Goal: Task Accomplishment & Management: Manage account settings

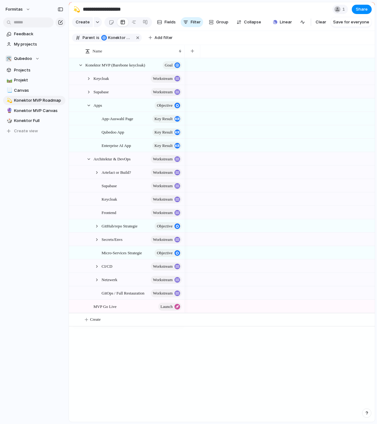
click at [372, 10] on section "**********" at bounding box center [222, 9] width 306 height 14
click at [364, 11] on span "Share" at bounding box center [362, 9] width 12 height 6
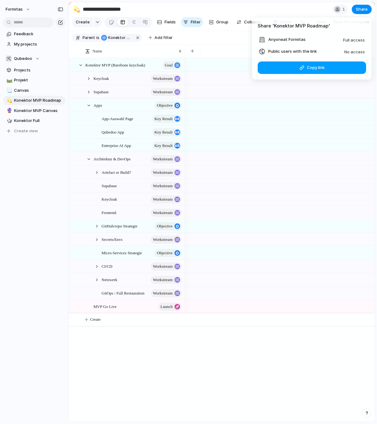
click at [317, 65] on span "Copy link" at bounding box center [316, 68] width 18 height 6
drag, startPoint x: 255, startPoint y: 49, endPoint x: 348, endPoint y: 55, distance: 93.3
click at [348, 55] on ul "Anyone at Formitas Full access Public users with the link No access" at bounding box center [312, 45] width 120 height 19
drag, startPoint x: 364, startPoint y: 54, endPoint x: 292, endPoint y: 49, distance: 71.9
click at [292, 49] on li "Public users with the link No access" at bounding box center [312, 51] width 106 height 7
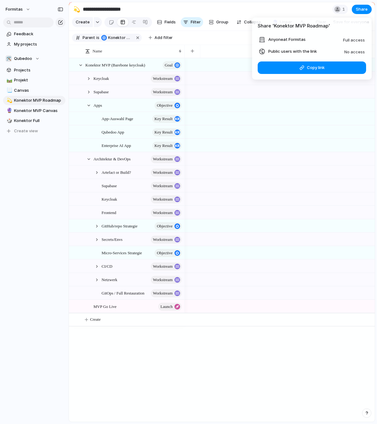
drag, startPoint x: 280, startPoint y: 52, endPoint x: 261, endPoint y: 53, distance: 19.0
click at [279, 52] on span "Public users with the link" at bounding box center [292, 51] width 49 height 6
click at [261, 51] on div at bounding box center [262, 51] width 6 height 6
click at [287, 50] on span "Public users with the link" at bounding box center [292, 51] width 49 height 6
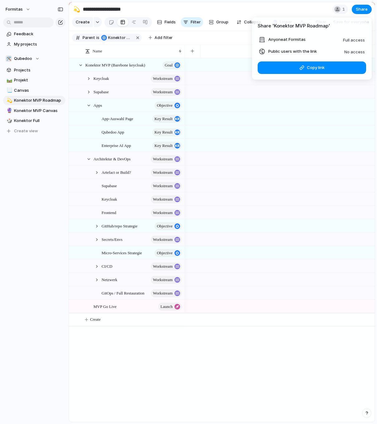
click at [287, 50] on span "Public users with the link" at bounding box center [292, 51] width 49 height 6
click at [29, 8] on div "Share ' Konektor MVP Roadmap ' Anyone at Formitas Full access Public users with…" at bounding box center [188, 212] width 377 height 424
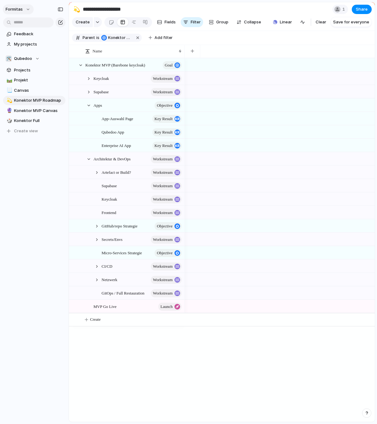
click at [24, 11] on button "Formitas" at bounding box center [18, 9] width 31 height 10
click at [39, 36] on span "Invite members" at bounding box center [29, 33] width 30 height 6
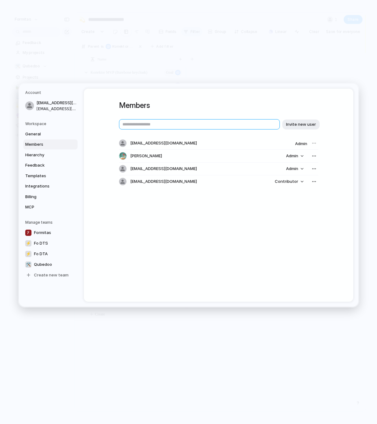
click at [172, 124] on input "text" at bounding box center [199, 124] width 161 height 10
type input "**********"
click at [292, 125] on span "Invite new user" at bounding box center [301, 124] width 30 height 6
click at [222, 244] on div "Members Invite new user [EMAIL_ADDRESS][DOMAIN_NAME] Admin [PERSON_NAME] Admin …" at bounding box center [219, 195] width 270 height 213
click at [312, 180] on div "button" at bounding box center [313, 181] width 5 height 5
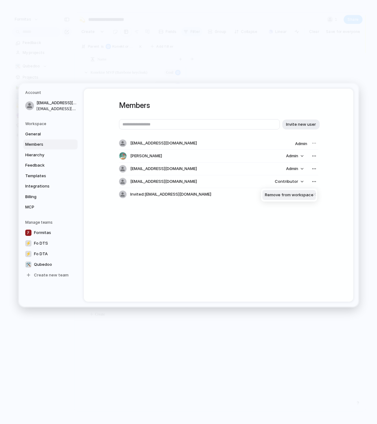
click at [234, 234] on div "Remove from workspace" at bounding box center [188, 212] width 377 height 424
click at [287, 183] on span "Contributor" at bounding box center [286, 181] width 23 height 6
click at [287, 197] on span "Admin" at bounding box center [281, 195] width 12 height 6
click at [215, 259] on div "Members Invite new user [EMAIL_ADDRESS][DOMAIN_NAME] Admin [PERSON_NAME] Admin …" at bounding box center [219, 195] width 270 height 213
click at [43, 189] on span "Integrations" at bounding box center [45, 186] width 40 height 6
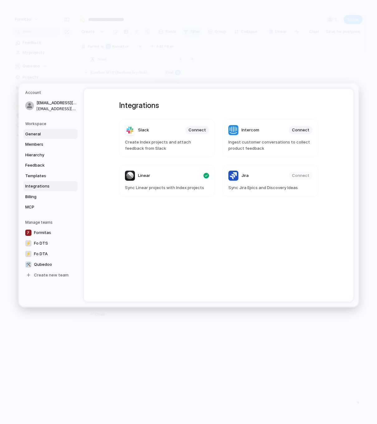
click at [25, 132] on link "General" at bounding box center [50, 134] width 54 height 10
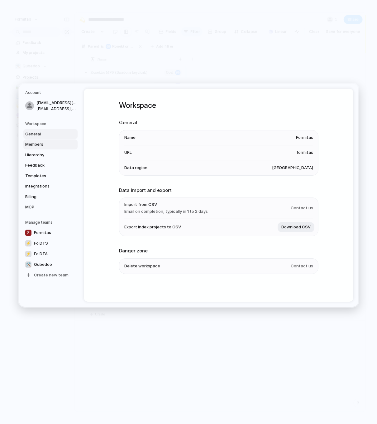
click at [33, 141] on span "Members" at bounding box center [45, 144] width 40 height 6
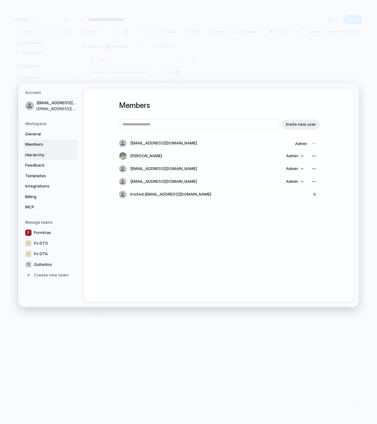
click at [40, 156] on span "Hierarchy" at bounding box center [45, 154] width 40 height 6
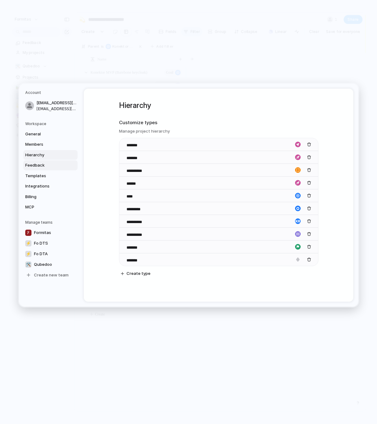
click at [44, 168] on span "Feedback" at bounding box center [45, 165] width 40 height 6
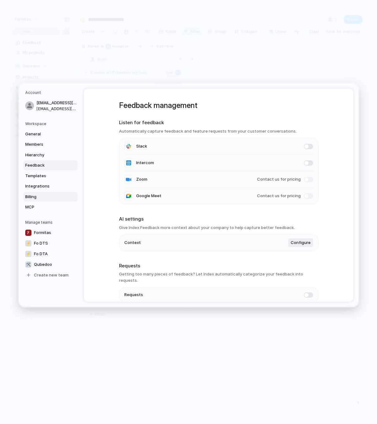
click at [38, 194] on span "Billing" at bounding box center [45, 196] width 40 height 6
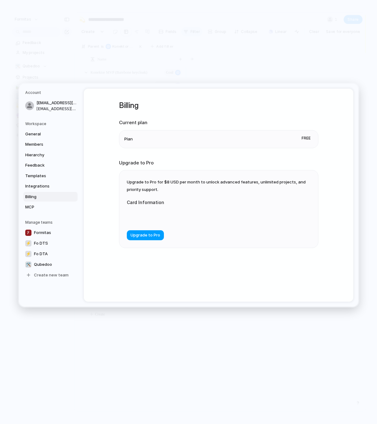
click at [140, 233] on span "Upgrade to Pro" at bounding box center [145, 235] width 30 height 6
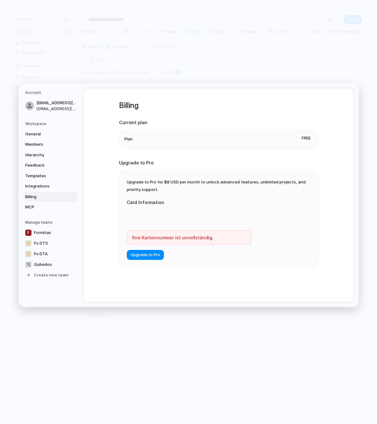
click at [253, 179] on span "Upgrade to Pro for $8 USD per month to unlock advanced features, unlimited proj…" at bounding box center [216, 185] width 179 height 12
drag, startPoint x: 160, startPoint y: 183, endPoint x: 173, endPoint y: 186, distance: 13.2
click at [173, 186] on div "Upgrade to Pro for $8 USD per month to unlock advanced features, unlimited proj…" at bounding box center [218, 218] width 199 height 97
drag, startPoint x: 135, startPoint y: 182, endPoint x: 186, endPoint y: 195, distance: 52.5
click at [186, 195] on div "Upgrade to Pro for $8 USD per month to unlock advanced features, unlimited proj…" at bounding box center [218, 218] width 199 height 97
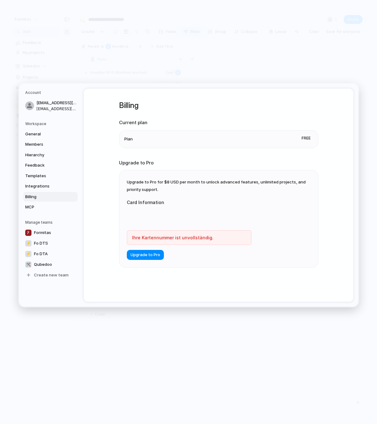
drag, startPoint x: 133, startPoint y: 182, endPoint x: 193, endPoint y: 189, distance: 59.7
click at [193, 189] on div "Upgrade to Pro for $8 USD per month to unlock advanced features, unlimited proj…" at bounding box center [218, 218] width 199 height 97
drag, startPoint x: 209, startPoint y: 180, endPoint x: 214, endPoint y: 189, distance: 10.2
click at [214, 189] on div "Upgrade to Pro for $8 USD per month to unlock advanced features, unlimited proj…" at bounding box center [218, 218] width 199 height 97
click at [202, 277] on div "Billing Current plan Plan Free Upgrade to Pro Upgrade to Pro for $8 USD per mon…" at bounding box center [218, 192] width 199 height 207
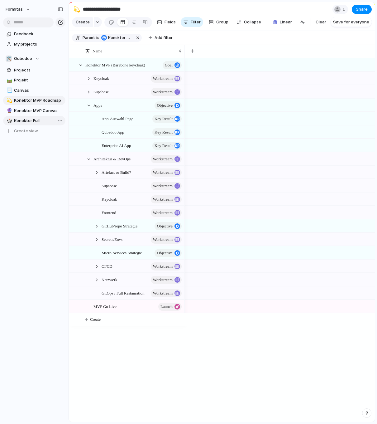
click at [37, 121] on span "Konektor Full" at bounding box center [38, 120] width 49 height 6
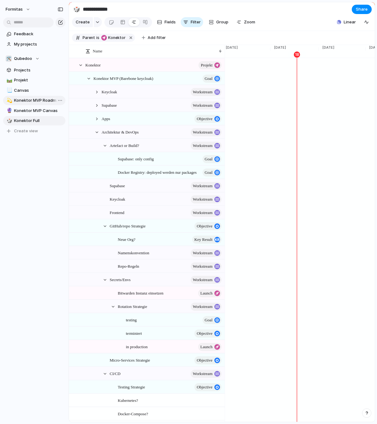
scroll to position [0, 1662]
click at [44, 100] on span "Konektor MVP Roadmap" at bounding box center [38, 100] width 49 height 6
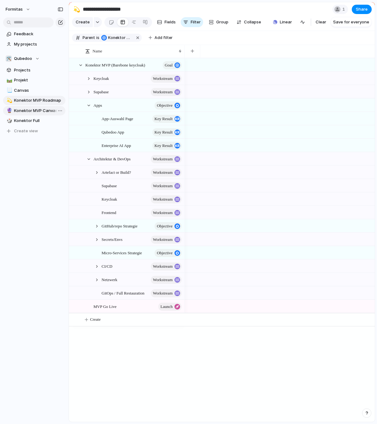
click at [41, 106] on div "🔮 Konektor MVP Canvas" at bounding box center [34, 110] width 62 height 9
click at [40, 110] on span "Konektor MVP Canvas" at bounding box center [38, 111] width 49 height 6
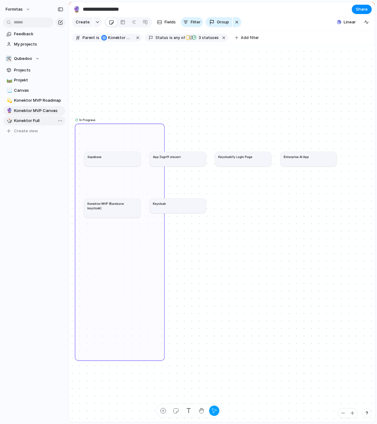
click at [28, 120] on span "Konektor Full" at bounding box center [38, 120] width 49 height 6
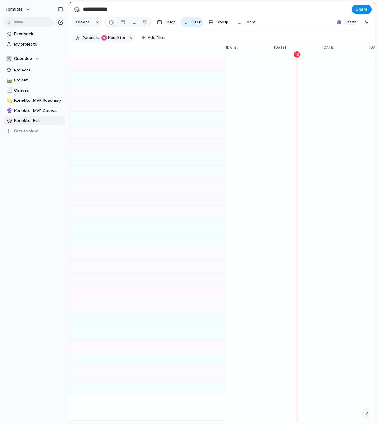
scroll to position [0, 1662]
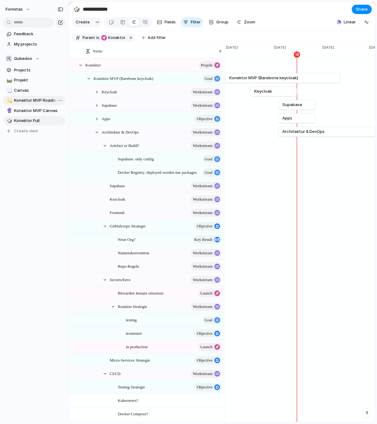
click at [21, 100] on span "Konektor MVP Roadmap" at bounding box center [38, 100] width 49 height 6
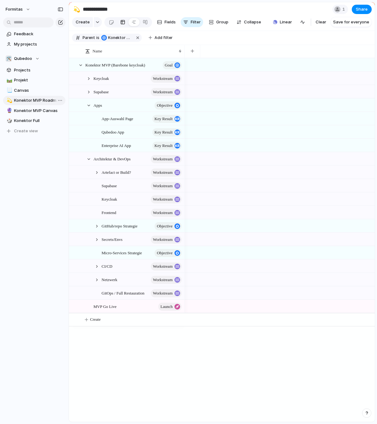
type input "**********"
click at [132, 26] on div at bounding box center [134, 22] width 5 height 10
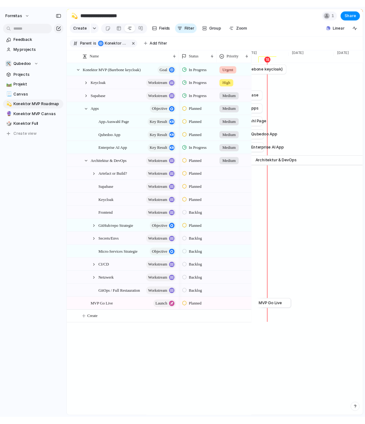
scroll to position [0, 1680]
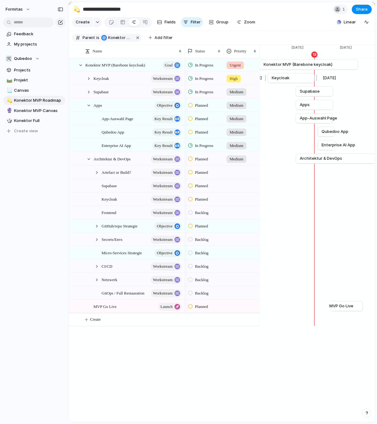
click at [290, 83] on link "Keycloak" at bounding box center [291, 77] width 39 height 9
click at [83, 84] on div at bounding box center [77, 78] width 17 height 13
click at [90, 81] on div at bounding box center [89, 79] width 6 height 6
